Goal: Communication & Community: Answer question/provide support

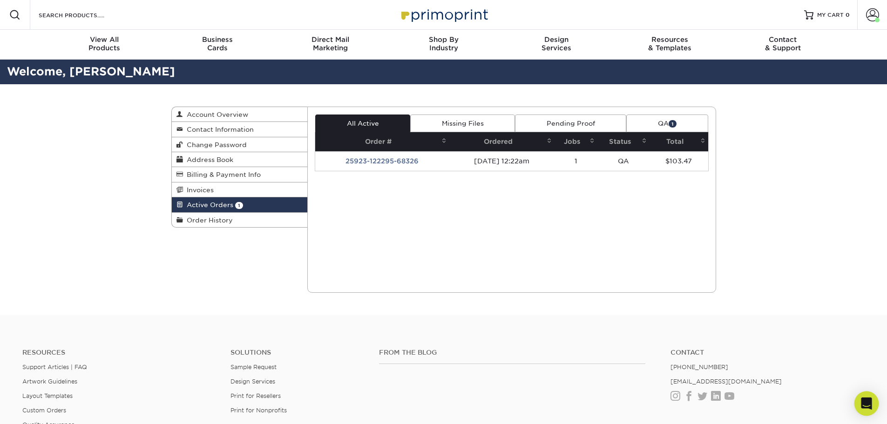
click at [868, 408] on icon "Open Intercom Messenger" at bounding box center [866, 403] width 12 height 12
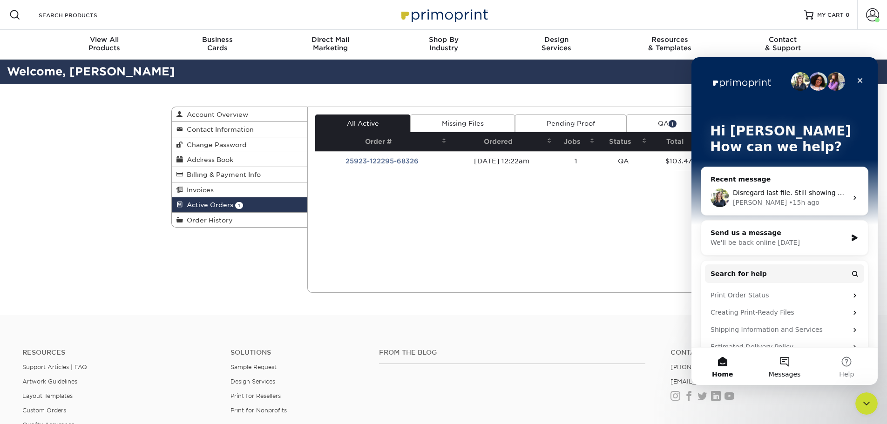
click at [784, 367] on button "Messages" at bounding box center [784, 366] width 62 height 37
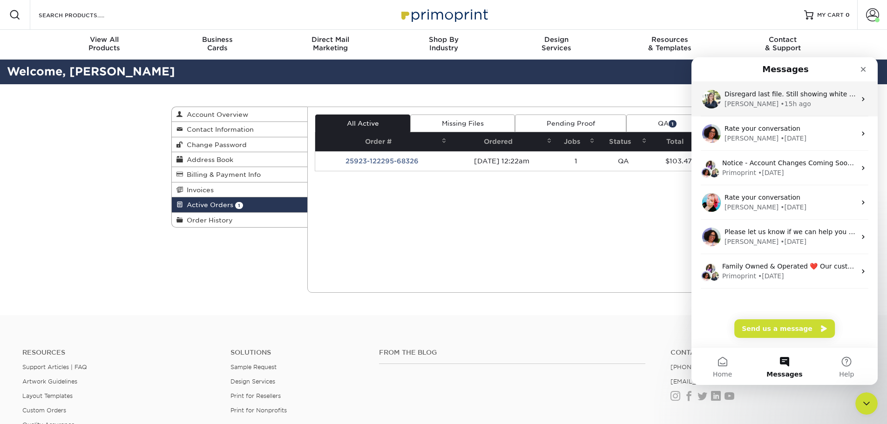
click at [780, 101] on div "• 15h ago" at bounding box center [795, 104] width 30 height 10
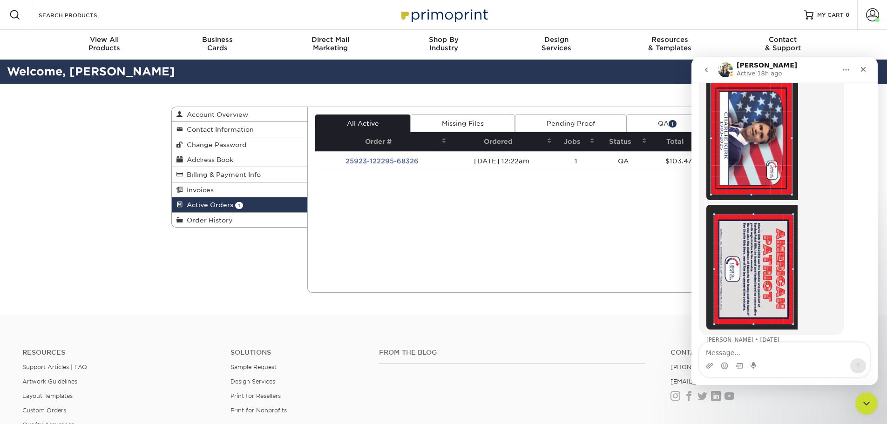
scroll to position [1703, 0]
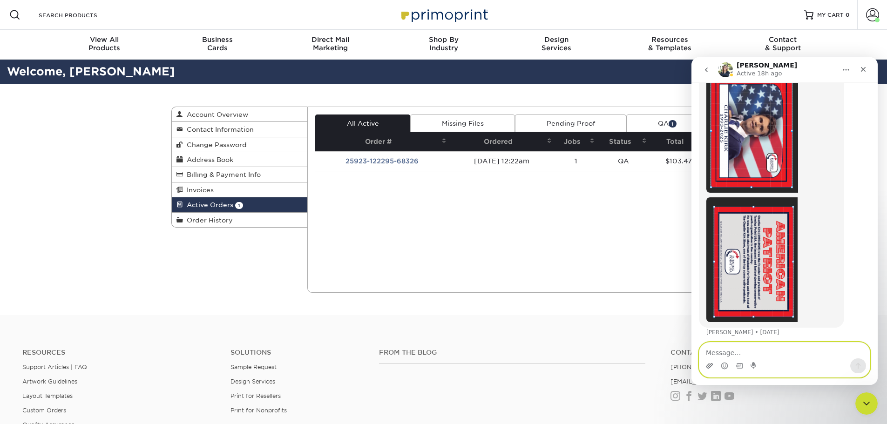
click at [709, 368] on icon "Upload attachment" at bounding box center [709, 365] width 7 height 5
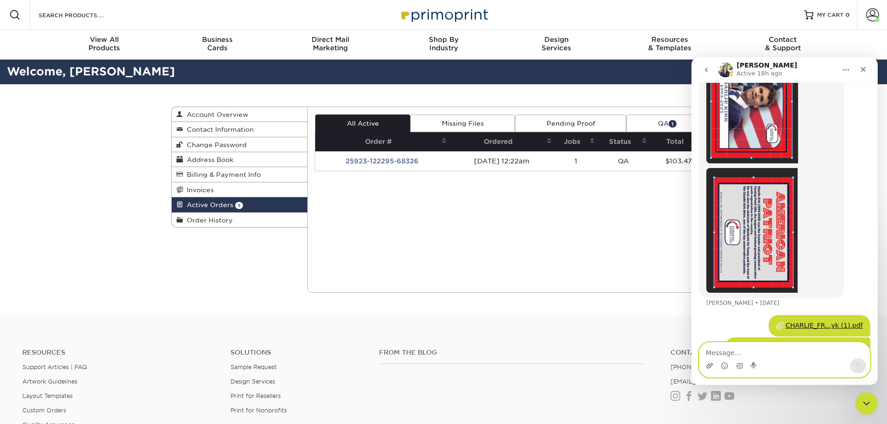
scroll to position [1744, 0]
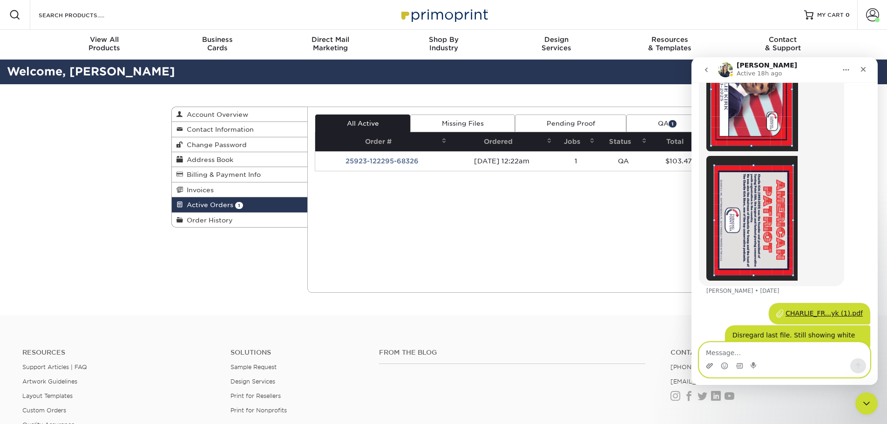
click at [708, 365] on icon "Upload attachment" at bounding box center [709, 365] width 7 height 7
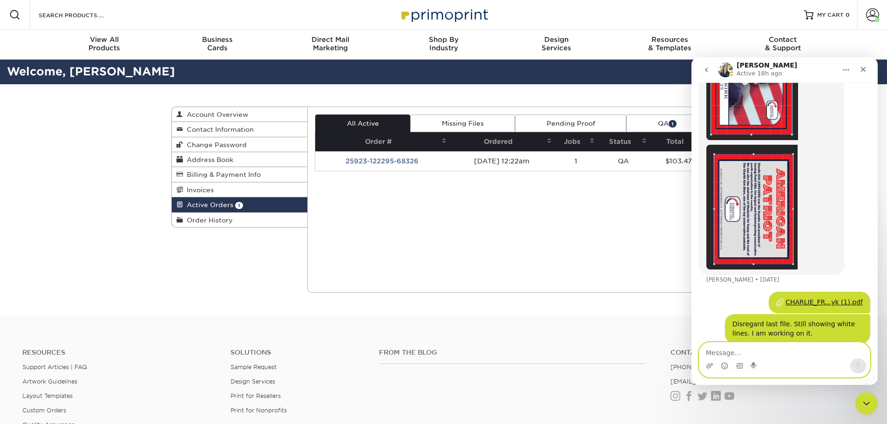
scroll to position [1766, 0]
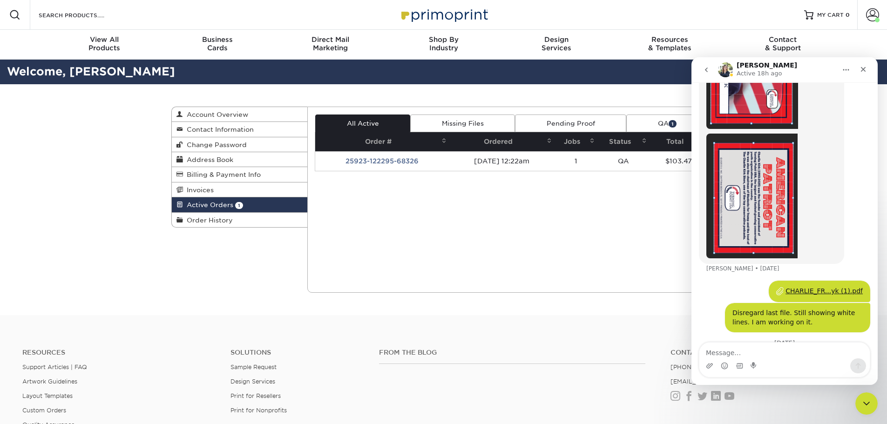
click at [813, 358] on div "CHARLIE_FR...ed (1).pdf" at bounding box center [824, 363] width 78 height 10
click at [830, 381] on div "CHARLIE_BA...ed (1).pdf" at bounding box center [823, 386] width 79 height 10
click at [767, 351] on textarea "Message…" at bounding box center [784, 351] width 170 height 16
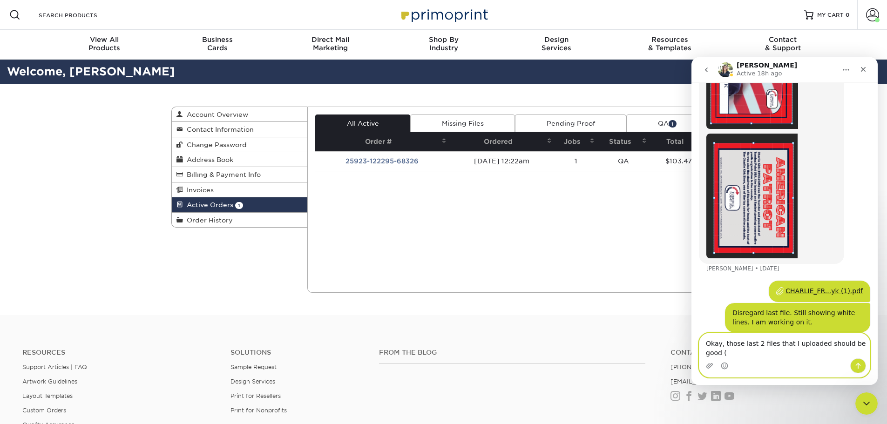
scroll to position [1776, 0]
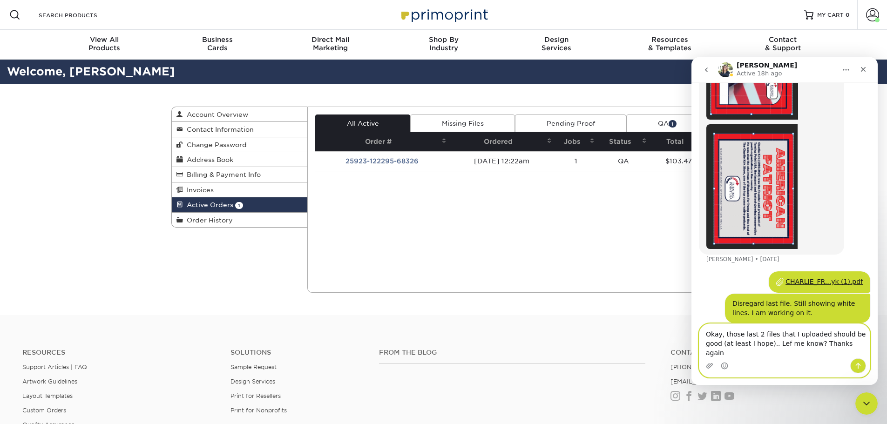
click at [747, 354] on textarea "Okay, those last 2 files that I uploaded should be good (at least I hope).. Lef…" at bounding box center [784, 341] width 170 height 34
type textarea "Okay, those last 2 files that I uploaded should be good (at least I hope so any…"
click at [858, 363] on icon "Send a message…" at bounding box center [857, 365] width 7 height 7
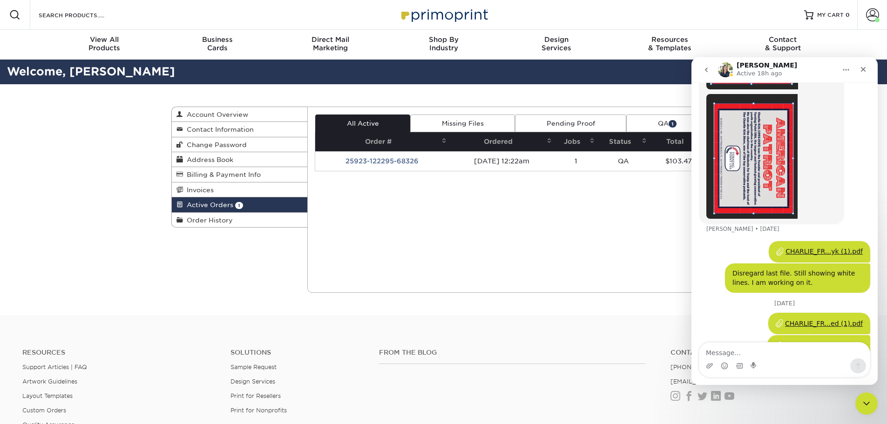
click at [229, 258] on div "Active Orders Account Overview Contact Information Change Password Address Book…" at bounding box center [443, 199] width 559 height 231
